Goal: Task Accomplishment & Management: Manage account settings

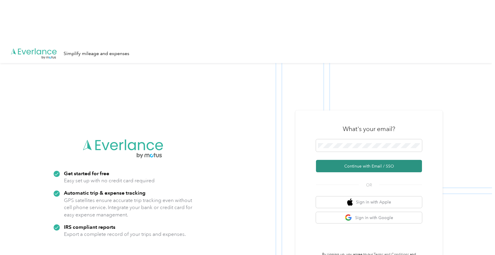
click at [370, 160] on button "Continue with Email / SSO" at bounding box center [369, 166] width 106 height 12
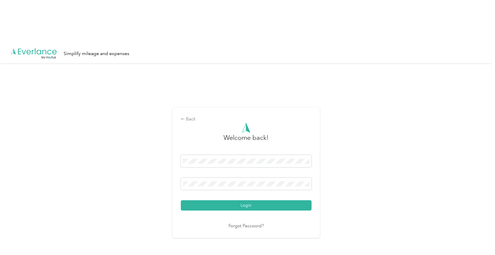
click at [207, 167] on div "Welcome back! Login Forgot Password?" at bounding box center [246, 176] width 131 height 107
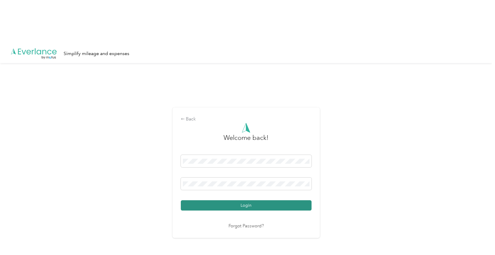
click at [207, 200] on button "Login" at bounding box center [246, 205] width 131 height 10
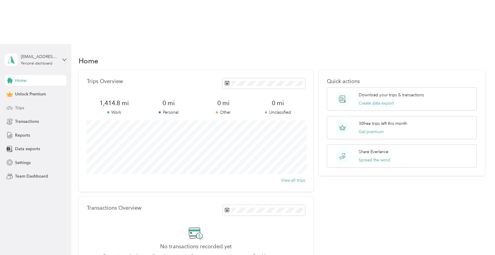
click at [36, 102] on div "Trips" at bounding box center [36, 107] width 62 height 11
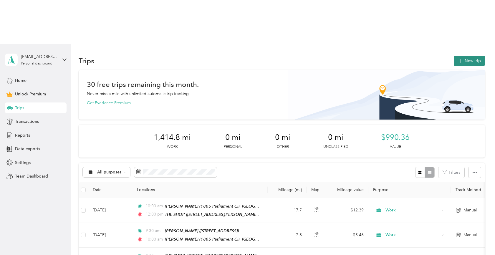
click at [467, 56] on button "New trip" at bounding box center [468, 61] width 31 height 10
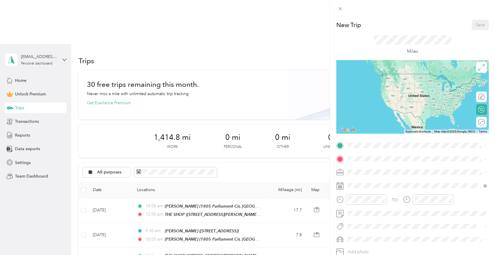
click at [390, 177] on div "THE SHOP [STREET_ADDRESS][PERSON_NAME] , 95746, [GEOGRAPHIC_DATA], [GEOGRAPHIC_…" at bounding box center [421, 178] width 126 height 25
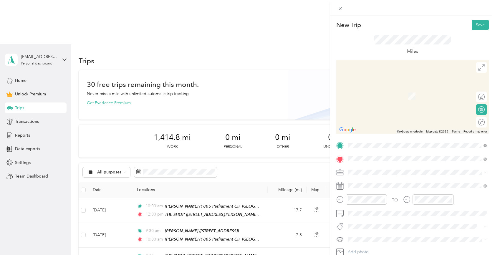
click at [376, 183] on span "[STREET_ADDRESS][US_STATE]" at bounding box center [387, 179] width 59 height 5
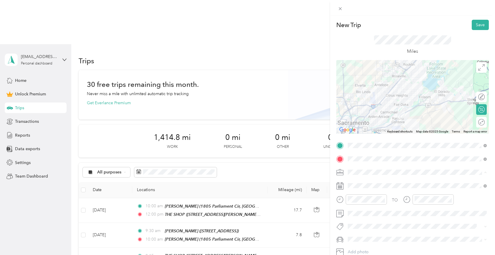
click at [361, 91] on li "Work" at bounding box center [416, 89] width 143 height 10
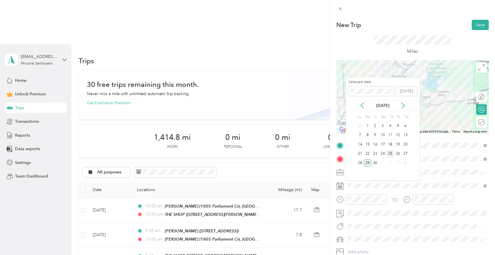
click at [389, 153] on div "25" at bounding box center [390, 153] width 8 height 7
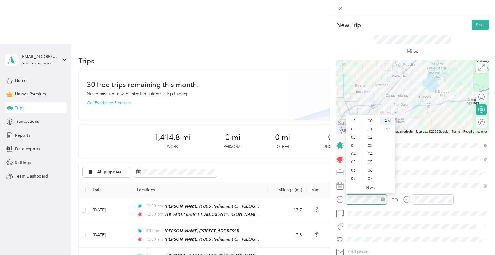
scroll to position [288, 0]
click at [370, 138] on div "30" at bounding box center [370, 136] width 14 height 8
click at [388, 120] on div "AM" at bounding box center [387, 121] width 14 height 8
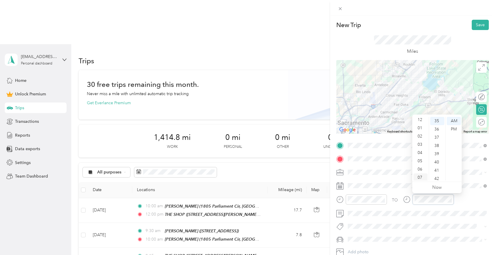
scroll to position [0, 0]
click at [421, 137] on div "02" at bounding box center [420, 137] width 14 height 8
click at [439, 166] on div "45" at bounding box center [437, 166] width 14 height 8
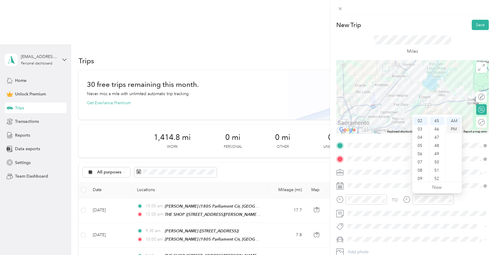
click at [455, 130] on div "PM" at bounding box center [453, 129] width 14 height 8
click at [474, 27] on button "Save" at bounding box center [479, 25] width 17 height 10
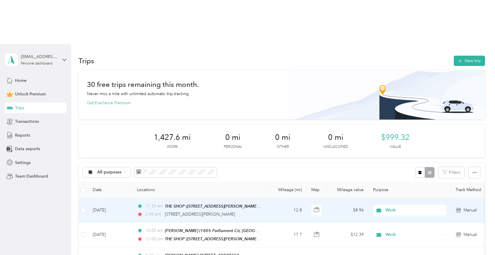
scroll to position [15, 0]
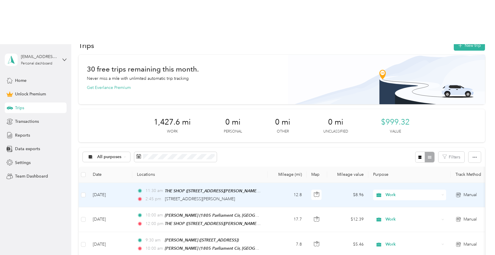
click at [270, 183] on td "12.8" at bounding box center [286, 195] width 39 height 24
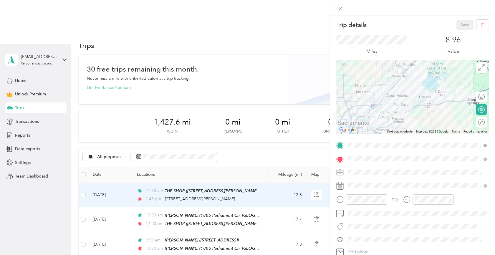
click at [185, 154] on div "Trip details Save This trip cannot be edited because it is either under review,…" at bounding box center [247, 127] width 495 height 255
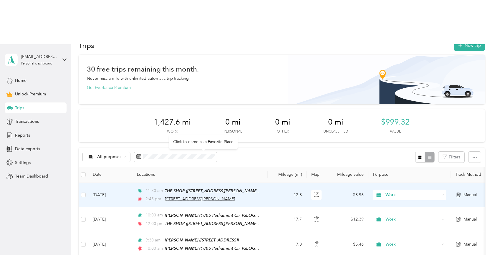
click at [198, 196] on span "[STREET_ADDRESS][PERSON_NAME]" at bounding box center [200, 198] width 70 height 5
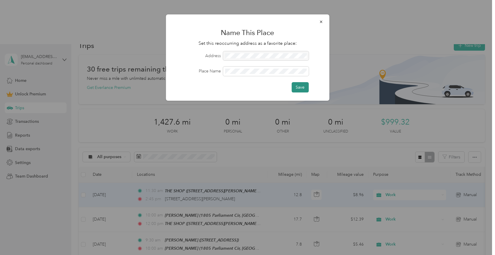
click at [298, 87] on button "Save" at bounding box center [299, 87] width 17 height 10
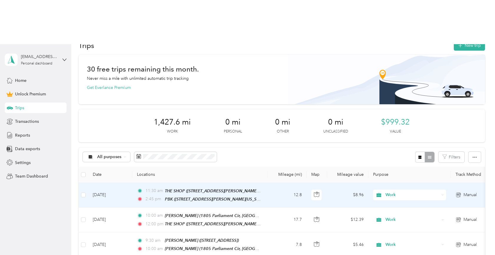
click at [268, 183] on td "12.8" at bounding box center [286, 195] width 39 height 25
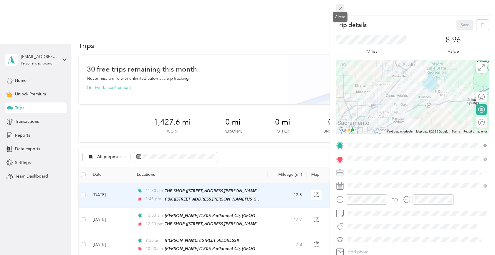
click at [340, 8] on icon at bounding box center [339, 8] width 3 height 3
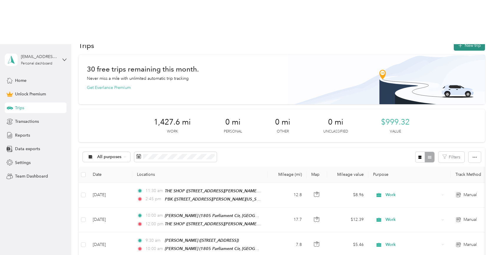
click at [463, 42] on icon "button" at bounding box center [459, 45] width 7 height 7
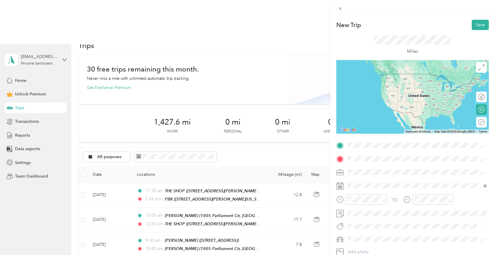
click at [370, 172] on div "PBK 2690 Sunrise Boulevard, Rancho Cordova, 95742, Rancho Cordova, California, …" at bounding box center [403, 172] width 91 height 12
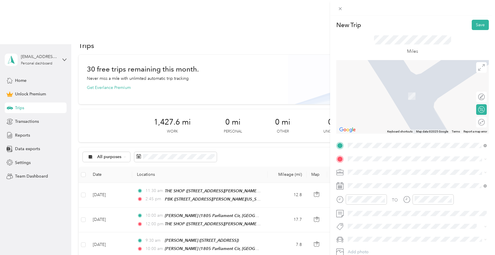
click at [374, 184] on div "SIGMAN 3910 Edgevale Court, Fair Oaks, 95628, Fair Oaks, California, United Sta…" at bounding box center [387, 185] width 59 height 12
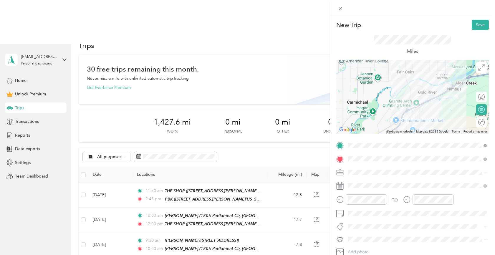
click at [359, 91] on div "Work" at bounding box center [417, 89] width 135 height 6
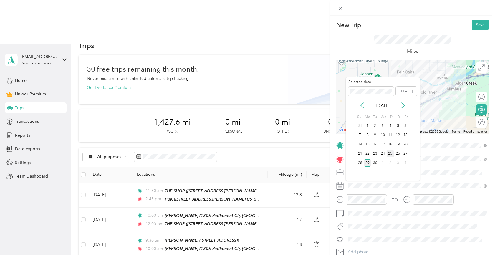
click at [388, 154] on div "25" at bounding box center [390, 153] width 8 height 7
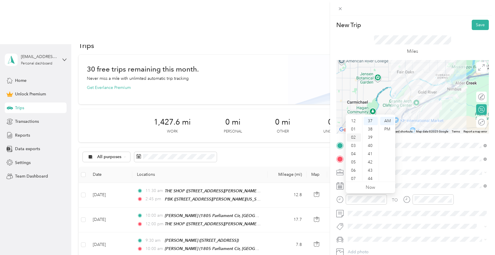
click at [355, 137] on div "02" at bounding box center [354, 137] width 14 height 8
click at [371, 160] on div "45" at bounding box center [370, 161] width 14 height 8
click at [388, 129] on div "PM" at bounding box center [387, 129] width 14 height 8
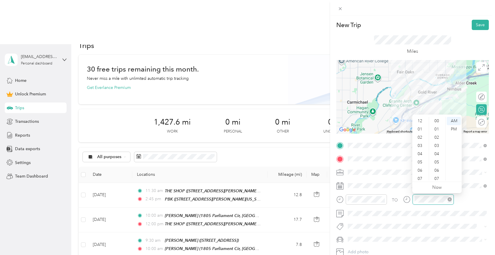
scroll to position [35, 0]
click at [421, 137] on div "04" at bounding box center [420, 134] width 14 height 8
click at [438, 137] on div "15" at bounding box center [437, 138] width 14 height 8
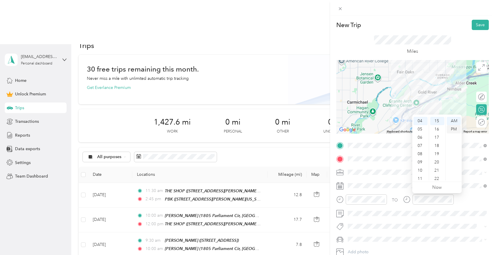
click at [455, 129] on div "PM" at bounding box center [453, 129] width 14 height 8
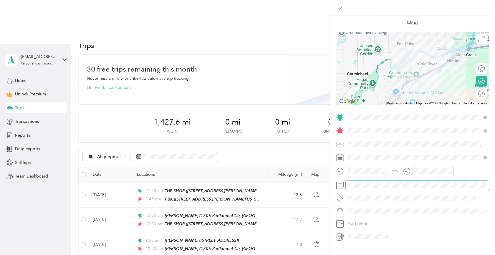
scroll to position [0, 0]
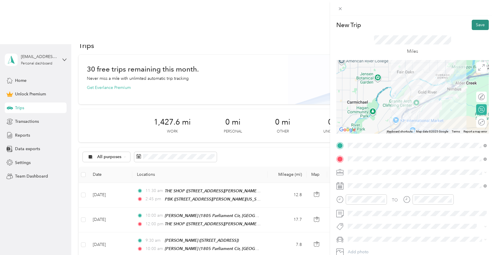
click at [478, 26] on button "Save" at bounding box center [479, 25] width 17 height 10
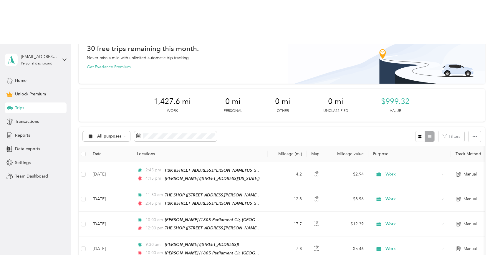
scroll to position [36, 0]
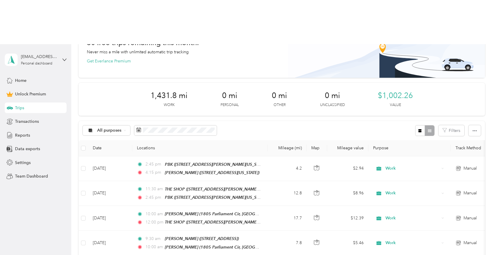
scroll to position [67, 0]
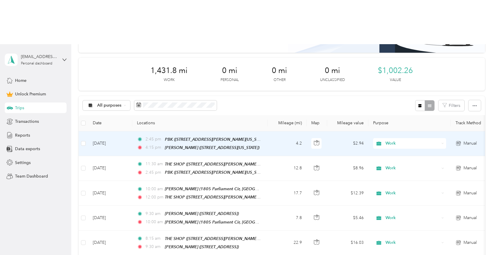
click at [276, 131] on td "4.2" at bounding box center [286, 143] width 39 height 25
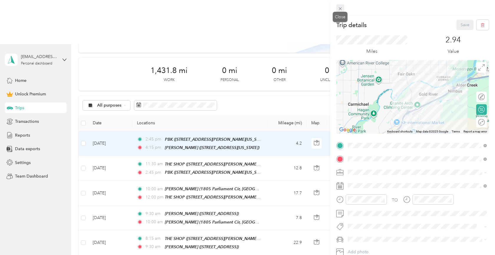
click at [340, 9] on icon at bounding box center [339, 8] width 3 height 3
